Goal: Task Accomplishment & Management: Manage account settings

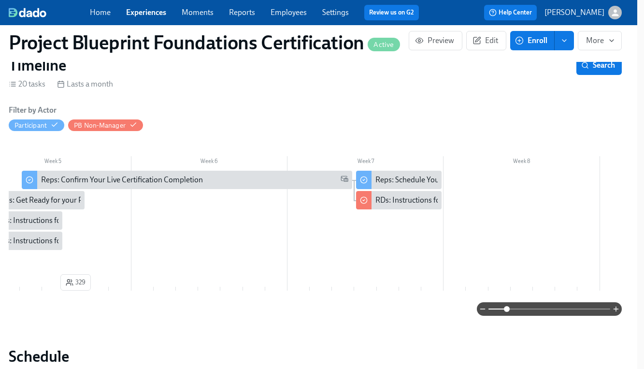
scroll to position [0, 3195]
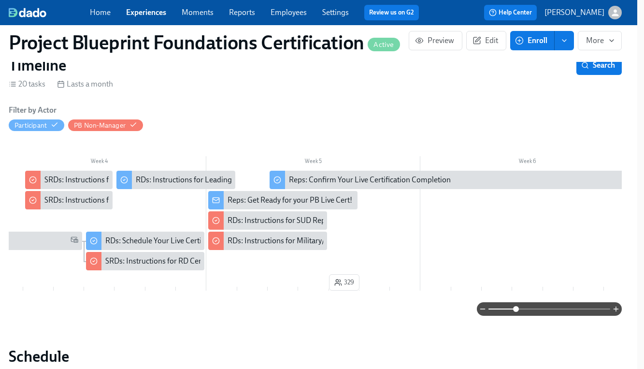
drag, startPoint x: 508, startPoint y: 312, endPoint x: 516, endPoint y: 312, distance: 7.7
click at [516, 312] on span at bounding box center [516, 309] width 6 height 6
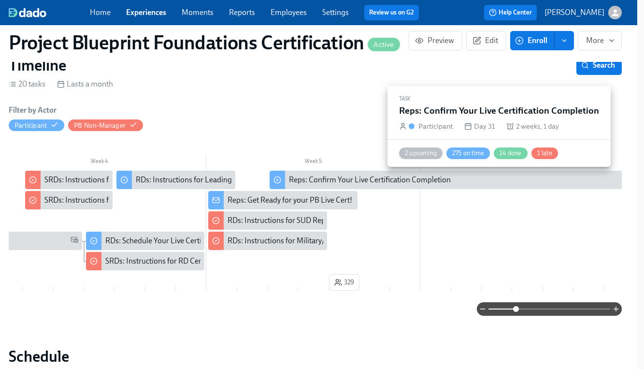
click at [463, 183] on div "Reps: Confirm Your Live Certification Completion" at bounding box center [504, 179] width 431 height 11
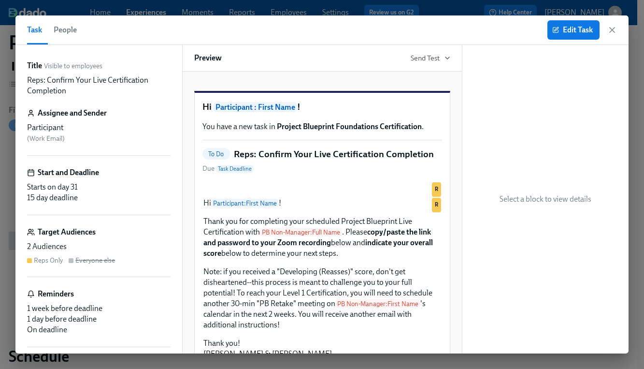
click at [60, 30] on span "People" at bounding box center [65, 30] width 23 height 14
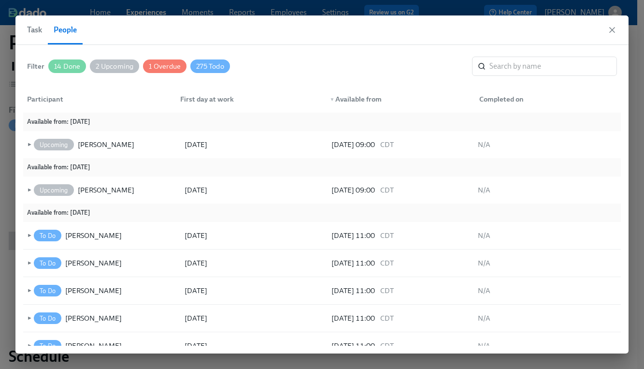
click at [38, 31] on span "Task" at bounding box center [34, 30] width 15 height 14
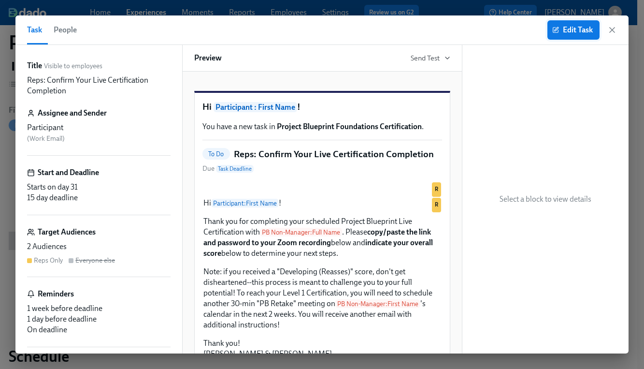
click at [570, 29] on span "Edit Task" at bounding box center [573, 30] width 39 height 10
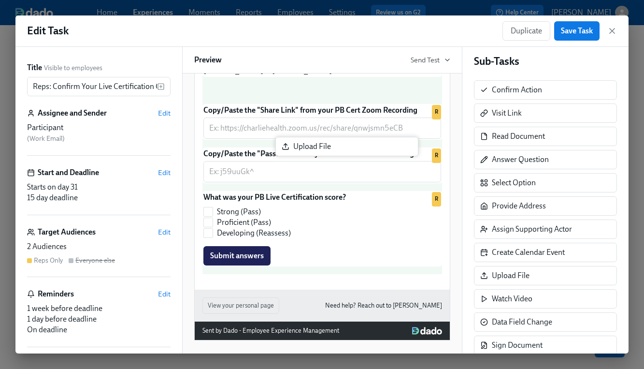
scroll to position [285, 0]
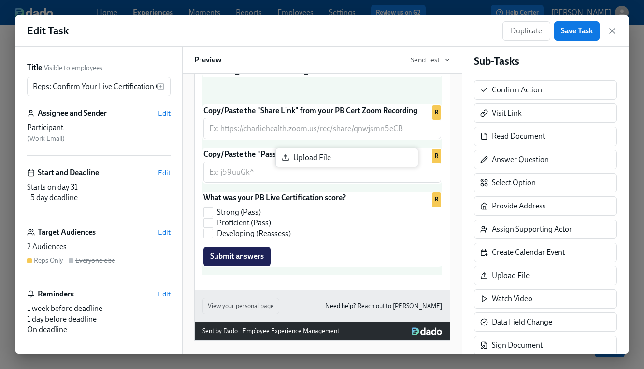
drag, startPoint x: 518, startPoint y: 283, endPoint x: 317, endPoint y: 164, distance: 233.7
click at [317, 164] on div "Title Visible to employees Reps: Confirm Your Live Certification Completion ​ A…" at bounding box center [321, 200] width 613 height 306
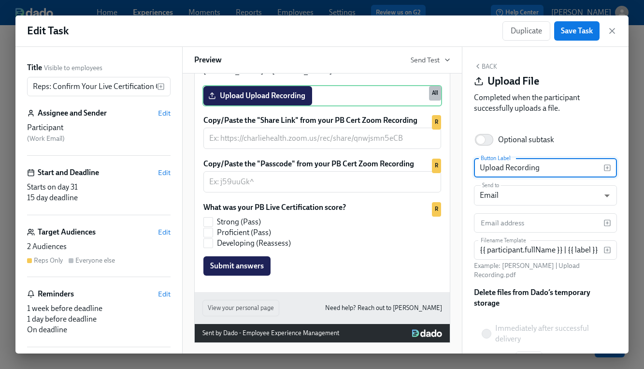
drag, startPoint x: 506, startPoint y: 169, endPoint x: 466, endPoint y: 169, distance: 39.6
click at [466, 169] on div "Back Upload File Completed when the participant successfully uploads a file. Op…" at bounding box center [545, 200] width 167 height 306
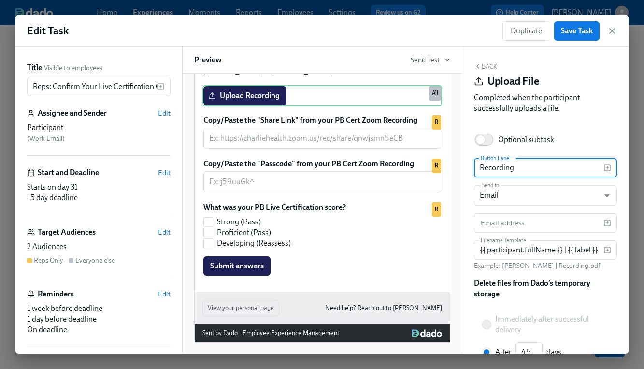
click at [552, 168] on input "Recording" at bounding box center [539, 167] width 130 height 19
type input "Recording"
click at [528, 191] on body "Home Experiences Moments Reports Employees Settings Review us on G2 Help Center…" at bounding box center [322, 197] width 644 height 394
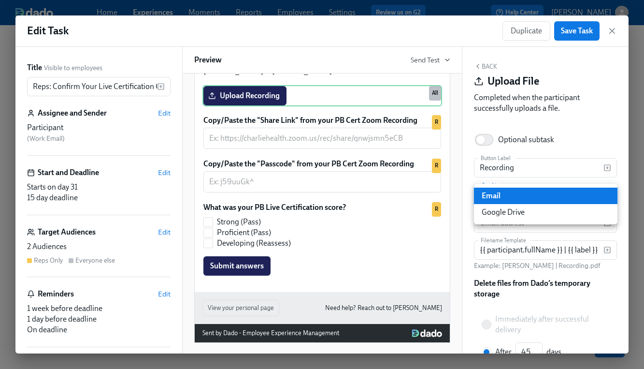
click at [507, 214] on li "Google Drive" at bounding box center [545, 212] width 143 height 16
type input "GDRIVE"
radio input "true"
type input "30"
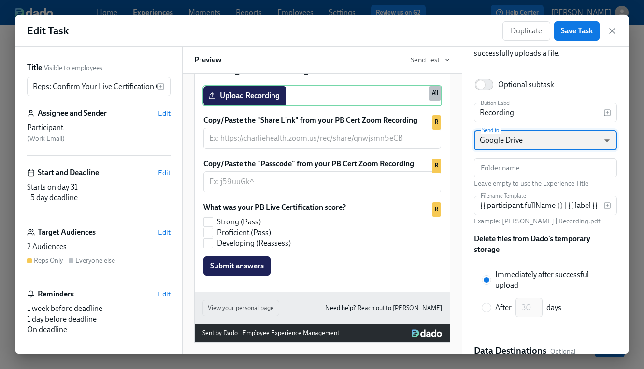
scroll to position [0, 0]
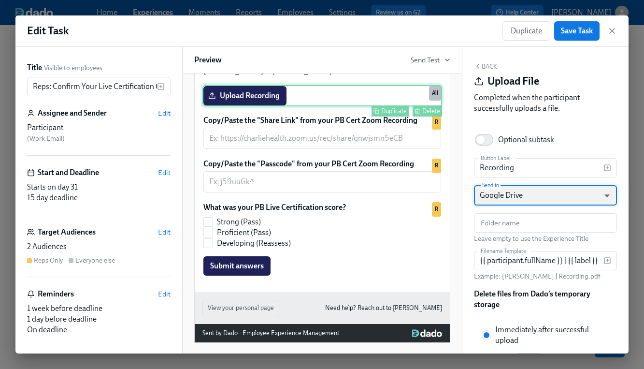
click at [421, 106] on div "Upload Recording Duplicate Delete All" at bounding box center [322, 95] width 240 height 21
click at [424, 114] on div "Delete" at bounding box center [431, 110] width 18 height 7
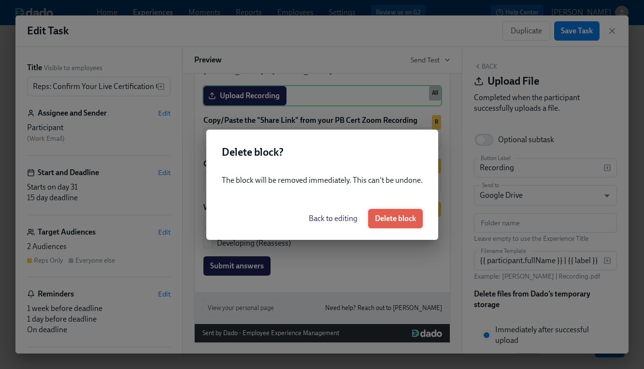
click at [403, 217] on span "Delete block" at bounding box center [395, 219] width 41 height 10
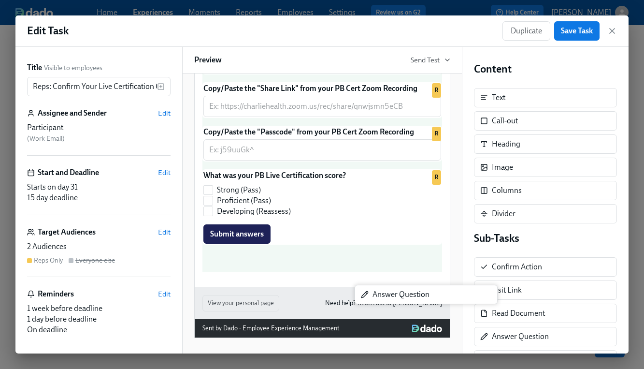
scroll to position [289, 0]
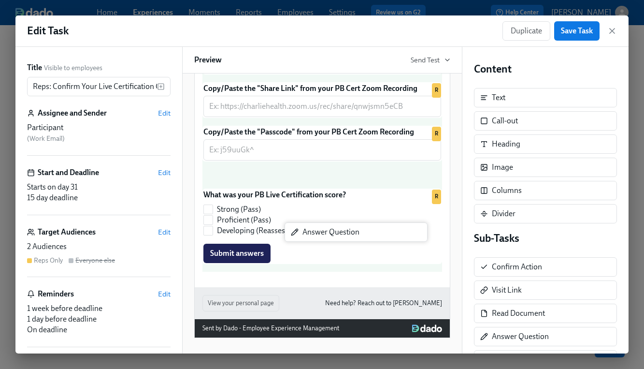
drag, startPoint x: 531, startPoint y: 337, endPoint x: 338, endPoint y: 232, distance: 220.1
click at [338, 232] on div "Title Visible to employees Reps: Confirm Your Live Certification Completion ​ A…" at bounding box center [321, 200] width 613 height 306
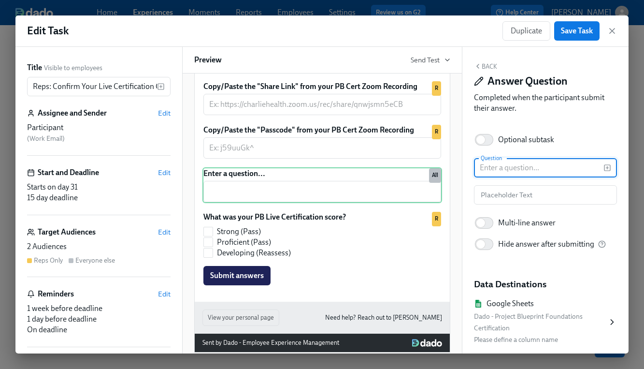
click at [487, 170] on input "text" at bounding box center [539, 167] width 130 height 19
type input "Copy/Paste URL from Google Drive"
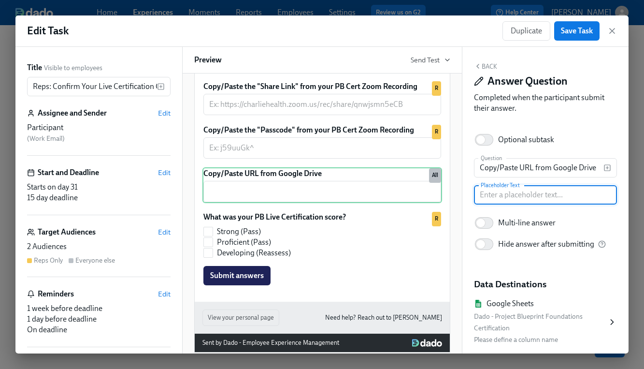
click at [528, 198] on input "text" at bounding box center [545, 194] width 143 height 19
type input "*if you recorded to your computer, save the file to Google Drive first"
click at [585, 169] on input "Copy/Paste URL from Google Drive" at bounding box center [539, 167] width 130 height 19
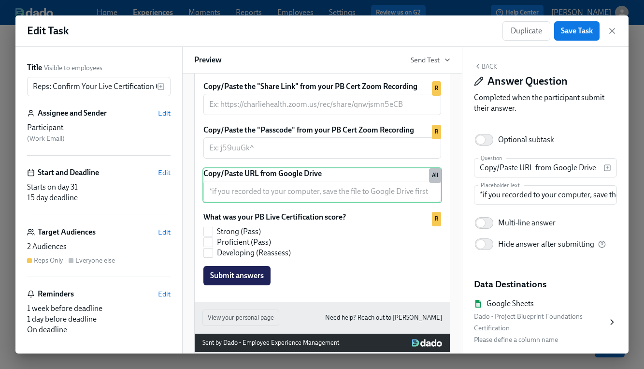
click at [156, 230] on div "Target Audiences Edit" at bounding box center [98, 232] width 143 height 11
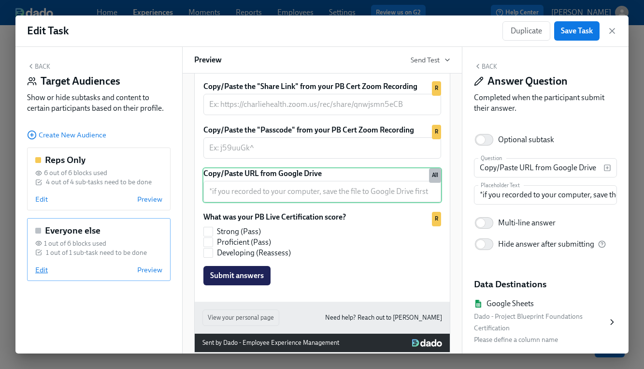
click at [45, 271] on span "Edit" at bounding box center [41, 270] width 13 height 10
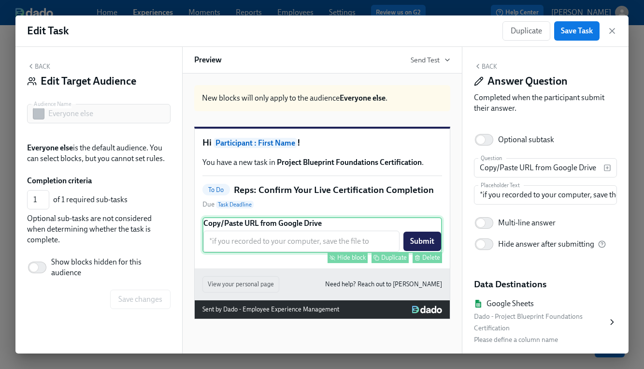
click at [348, 261] on div "Hide block" at bounding box center [351, 257] width 29 height 7
type input "0"
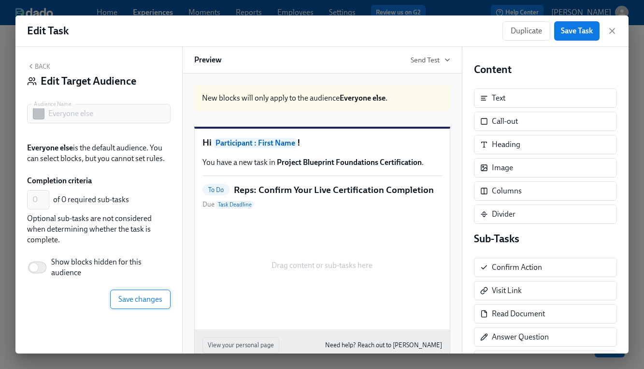
click at [128, 301] on span "Save changes" at bounding box center [140, 299] width 44 height 10
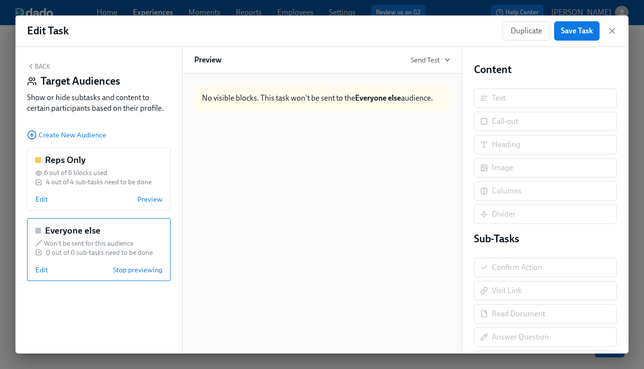
click at [35, 68] on button "Back" at bounding box center [38, 66] width 23 height 8
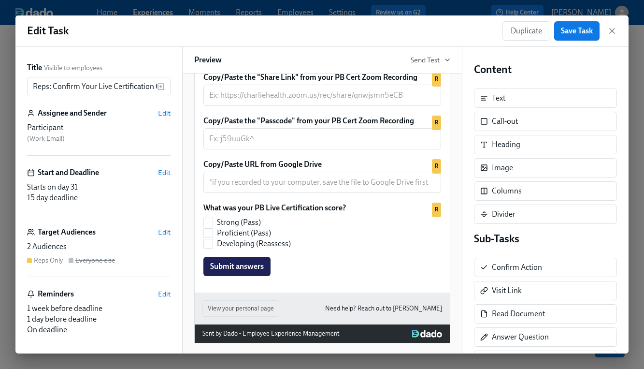
scroll to position [296, 0]
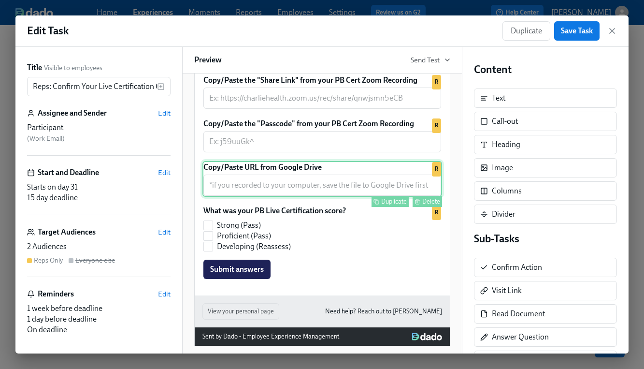
click at [298, 197] on div "Copy/Paste URL from Google Drive ​ Duplicate Delete R" at bounding box center [322, 179] width 240 height 36
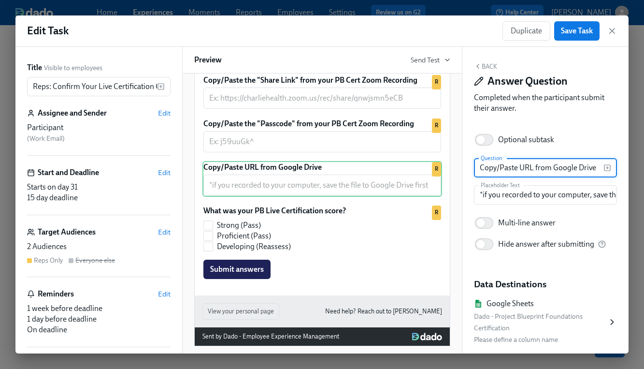
click at [481, 169] on input "Copy/Paste URL from Google Drive" at bounding box center [539, 167] width 130 height 19
type input "OR Copy/Paste URL from Google Drive"
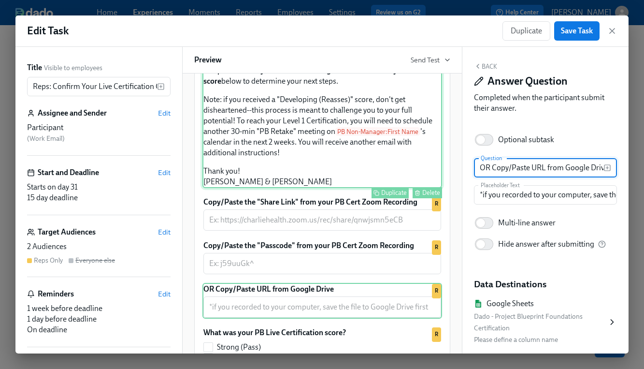
scroll to position [168, 0]
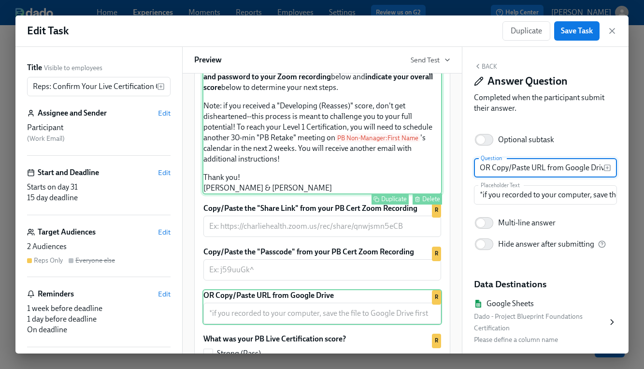
click at [351, 147] on div "Hi Participant : First Name ! Thank you for completing your scheduled Project B…" at bounding box center [322, 112] width 240 height 163
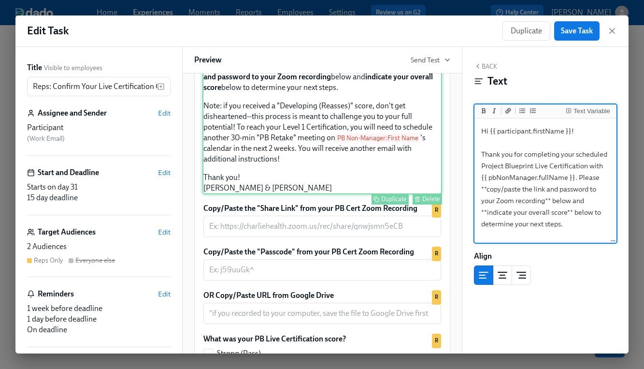
click at [349, 155] on div "Hi Participant : First Name ! Thank you for completing your scheduled Project B…" at bounding box center [322, 112] width 240 height 163
click at [589, 198] on textarea "Hi {{ participant.firstName }}! Thank you for completing your scheduled Project…" at bounding box center [545, 258] width 139 height 276
click at [570, 228] on textarea "Hi {{ participant.firstName }}! Thank you for completing your scheduled Project…" at bounding box center [545, 258] width 139 height 276
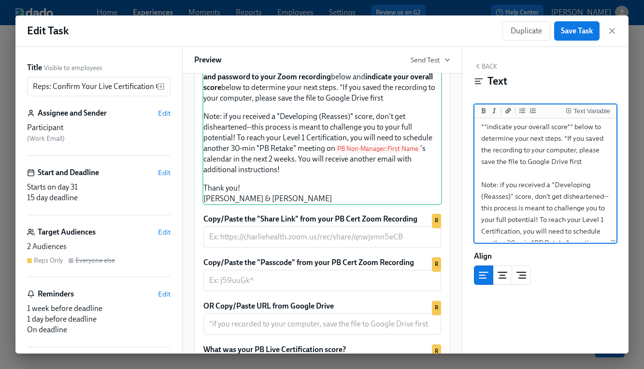
scroll to position [86, 0]
drag, startPoint x: 496, startPoint y: 240, endPoint x: 481, endPoint y: 162, distance: 78.7
click at [481, 162] on textarea "Hi {{ participant.firstName }}! Thank you for completing your scheduled Project…" at bounding box center [545, 183] width 139 height 299
click at [594, 161] on textarea "Hi {{ participant.firstName }}! Thank you for completing your scheduled Project…" at bounding box center [545, 183] width 139 height 299
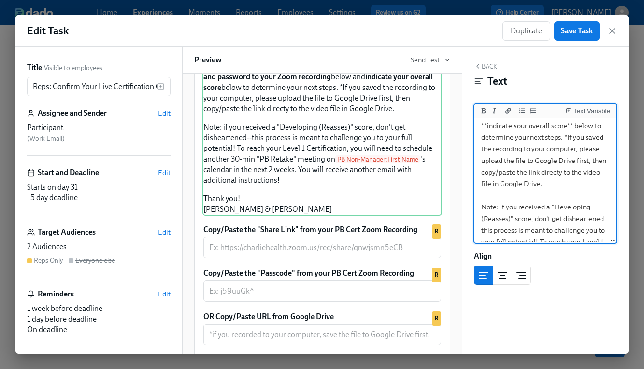
click at [563, 136] on textarea "Hi {{ participant.firstName }}! Thank you for completing your scheduled Project…" at bounding box center [545, 195] width 139 height 323
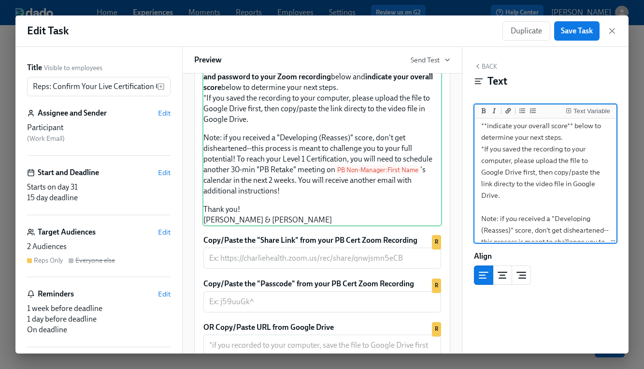
drag, startPoint x: 516, startPoint y: 197, endPoint x: 465, endPoint y: 146, distance: 72.4
click at [465, 146] on div "Back Text Text Variable Hi {{ participant.firstName }}! Thank you for completin…" at bounding box center [545, 200] width 167 height 306
click at [483, 147] on textarea "Hi {{ participant.firstName }}! Thank you for completing your scheduled Project…" at bounding box center [545, 201] width 139 height 334
click at [517, 195] on textarea "Hi {{ participant.firstName }}! Thank you for completing your scheduled Project…" at bounding box center [545, 201] width 139 height 334
click at [477, 145] on textarea "Hi {{ participant.firstName }}! Thank you for completing your scheduled Project…" at bounding box center [545, 201] width 139 height 334
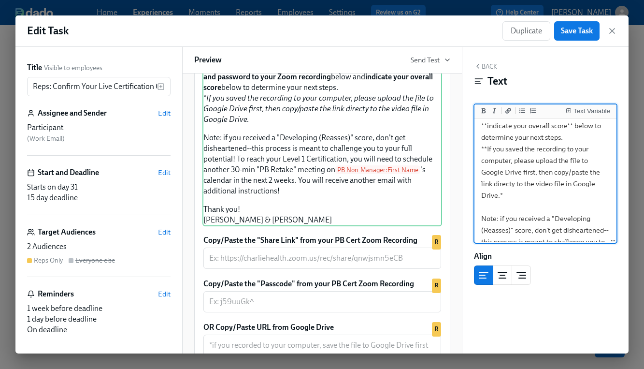
click at [564, 137] on textarea "Hi {{ participant.firstName }}! Thank you for completing your scheduled Project…" at bounding box center [545, 201] width 139 height 334
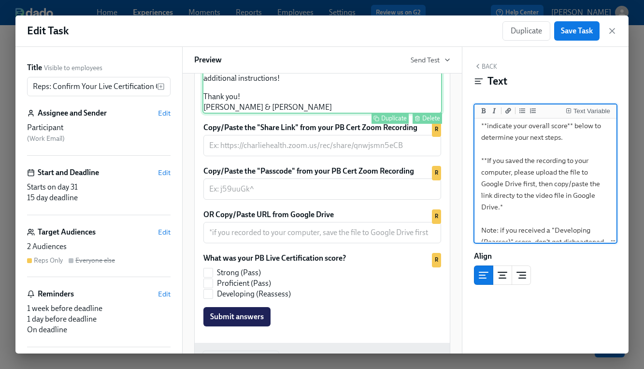
scroll to position [274, 0]
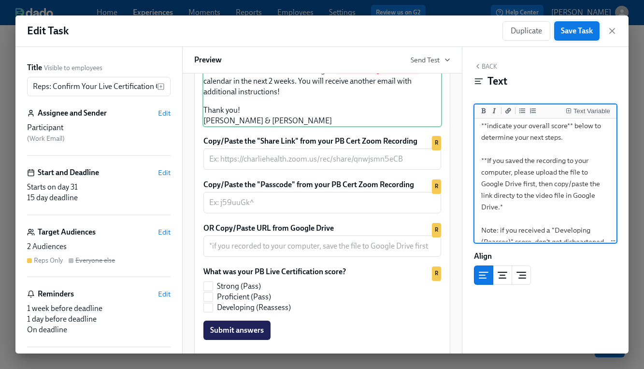
type textarea "Hi {{ participant.firstName }}! Thank you for completing your scheduled Project…"
click at [561, 27] on span "Save Task" at bounding box center [577, 31] width 32 height 10
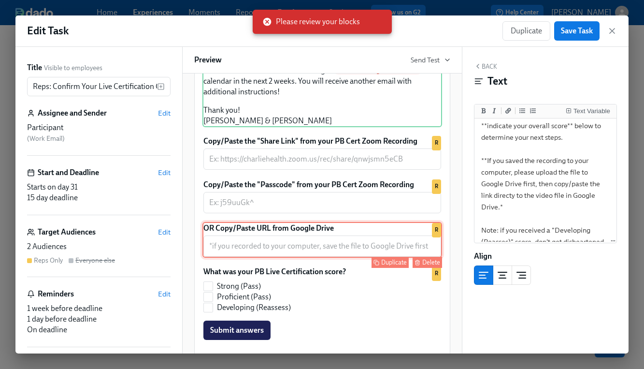
click at [406, 257] on div "OR Copy/Paste URL from Google Drive ​ Duplicate Delete R" at bounding box center [322, 240] width 240 height 36
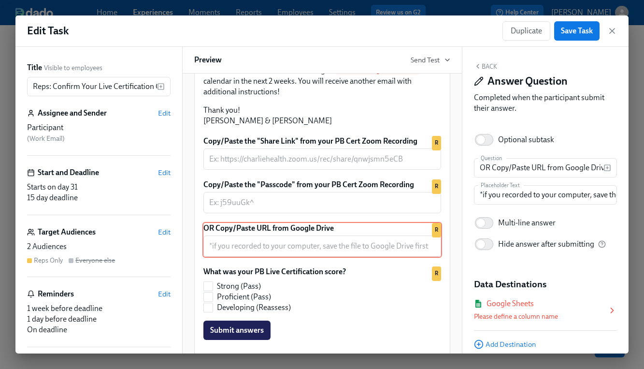
click at [499, 303] on div "Google Sheets" at bounding box center [509, 303] width 47 height 11
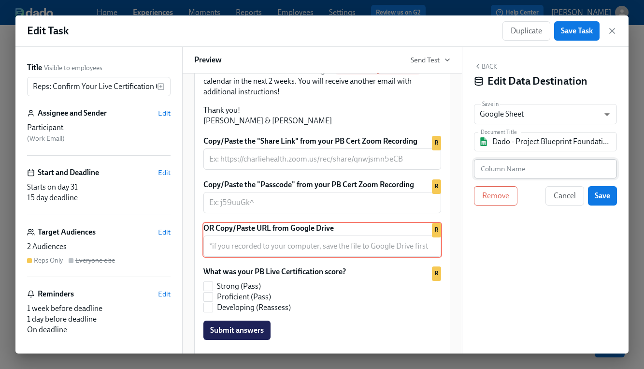
click at [507, 169] on input "text" at bounding box center [545, 168] width 143 height 19
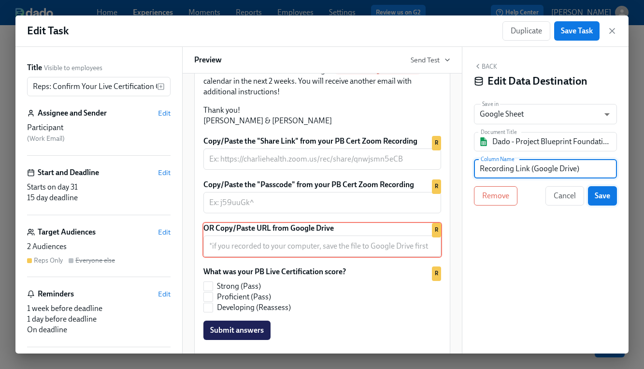
type input "Recording Link (Google Drive)"
click at [599, 197] on span "Save" at bounding box center [602, 196] width 15 height 10
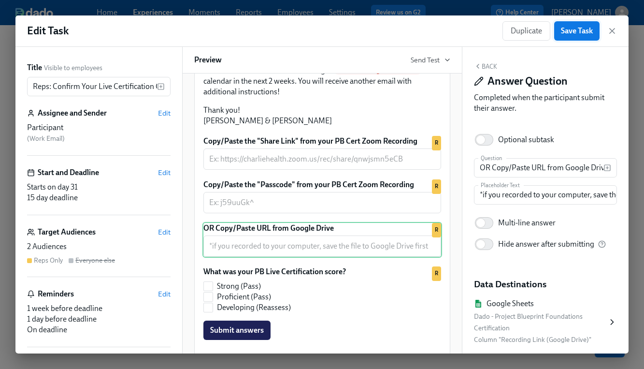
click at [582, 28] on span "Save Task" at bounding box center [577, 31] width 32 height 10
drag, startPoint x: 580, startPoint y: 33, endPoint x: 611, endPoint y: 30, distance: 31.1
click at [580, 33] on span "Save Task" at bounding box center [577, 31] width 32 height 10
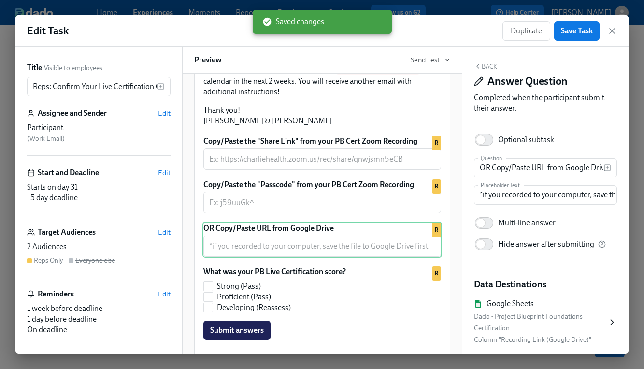
drag, startPoint x: 613, startPoint y: 30, endPoint x: 591, endPoint y: 270, distance: 240.1
click at [613, 30] on icon "button" at bounding box center [612, 31] width 10 height 10
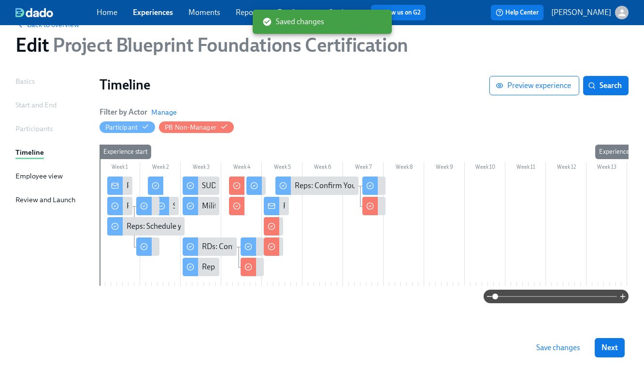
click at [574, 352] on span "Save changes" at bounding box center [558, 347] width 44 height 10
